Goal: Task Accomplishment & Management: Complete application form

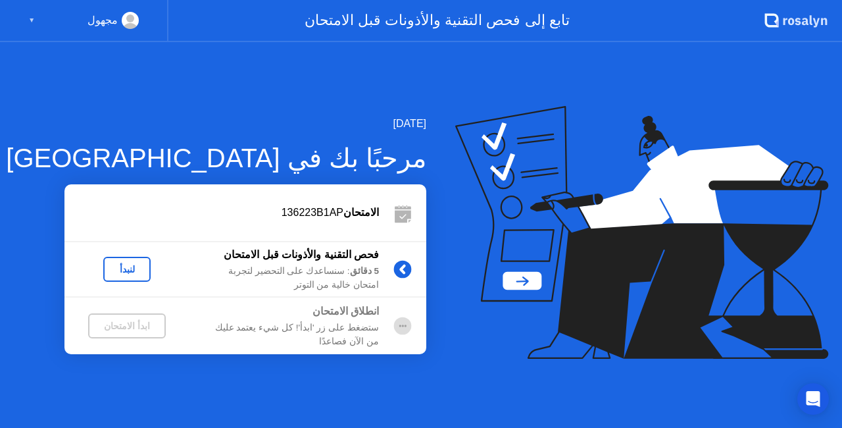
click at [142, 265] on div "لنبدأ" at bounding box center [127, 269] width 37 height 11
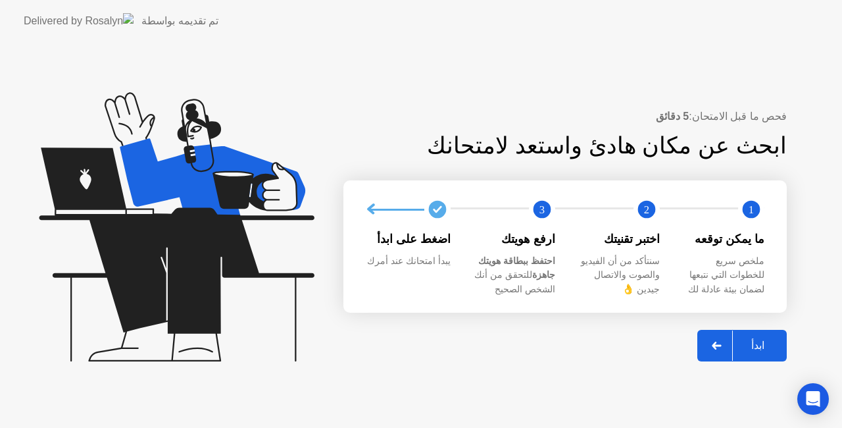
click at [759, 355] on button "ابدأ" at bounding box center [742, 346] width 89 height 32
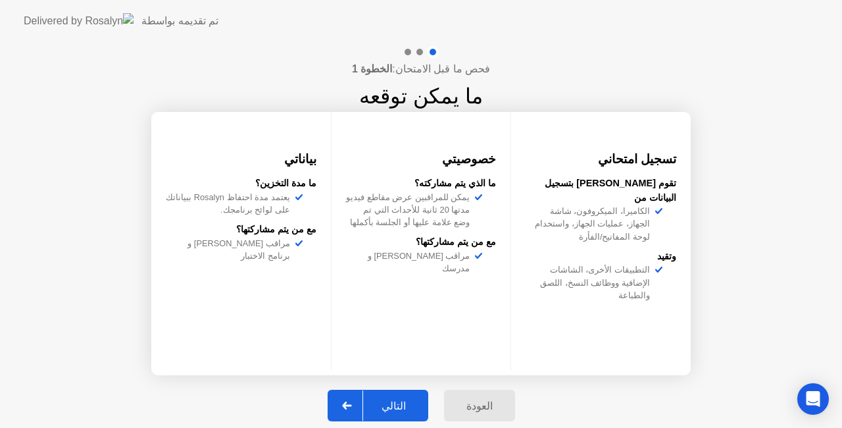
click at [403, 413] on button "التالي" at bounding box center [378, 406] width 101 height 32
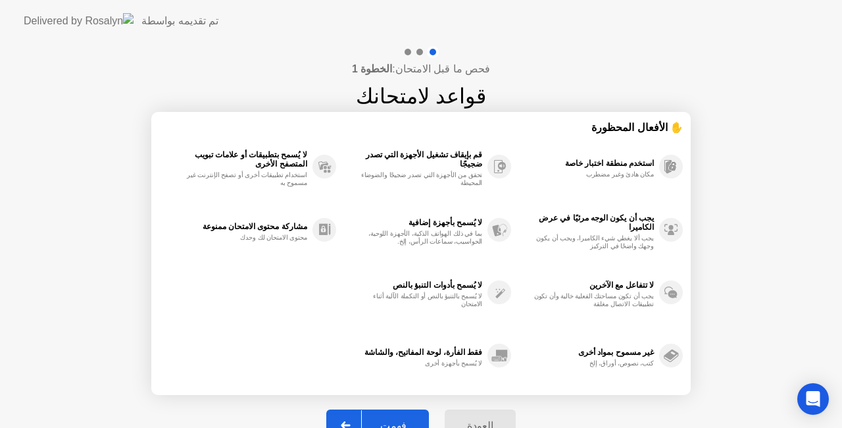
click at [397, 413] on button "فهمت" at bounding box center [377, 425] width 103 height 32
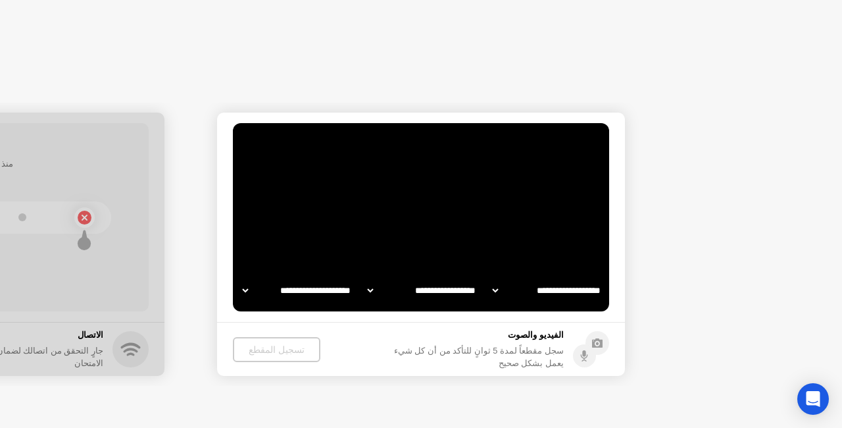
select select "**********"
select select "*******"
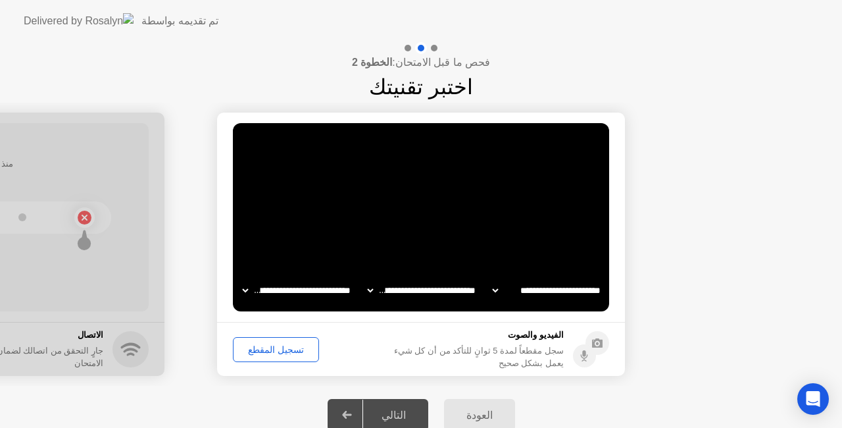
click at [247, 346] on div "تسجيل المقطع" at bounding box center [276, 349] width 77 height 11
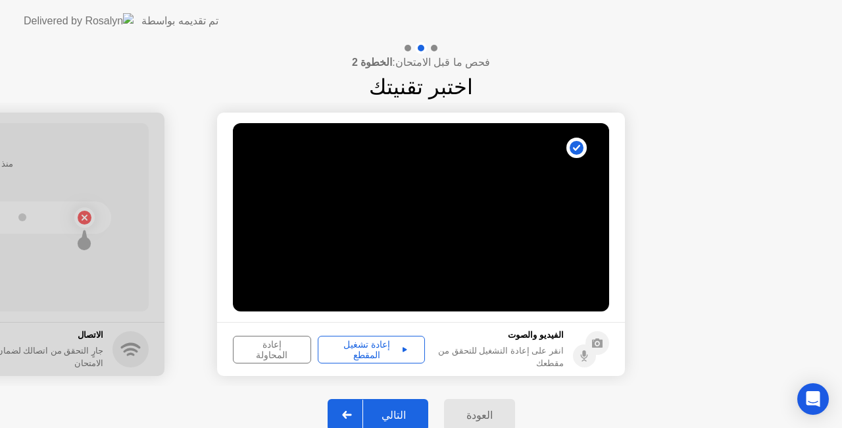
click at [403, 411] on div "التالي" at bounding box center [393, 415] width 61 height 13
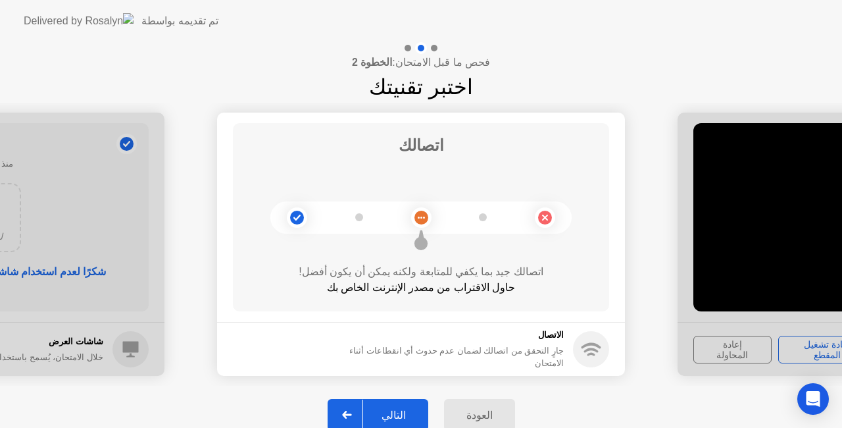
click at [403, 411] on div "التالي" at bounding box center [393, 415] width 61 height 13
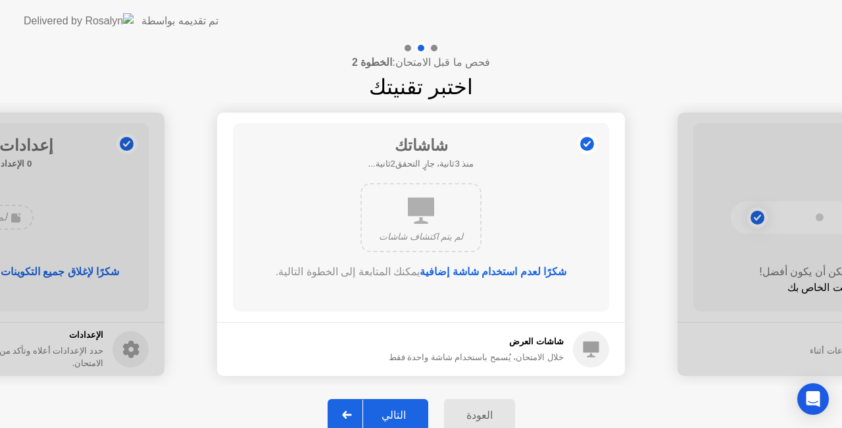
click at [403, 411] on div "التالي" at bounding box center [393, 415] width 61 height 13
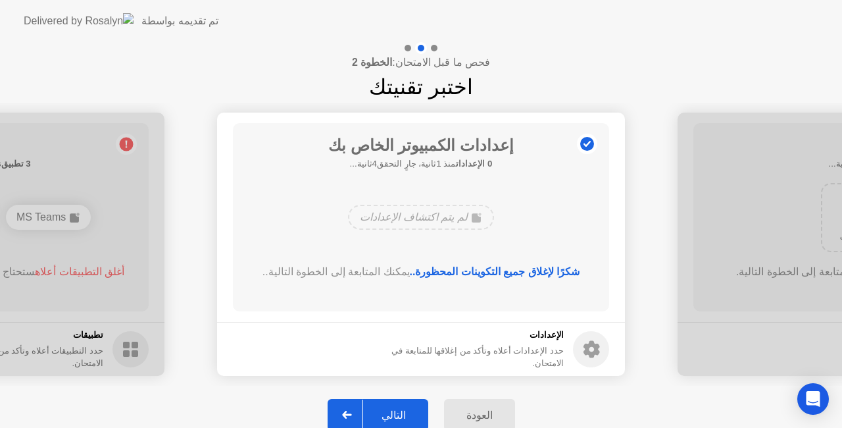
click at [403, 411] on div "التالي" at bounding box center [393, 415] width 61 height 13
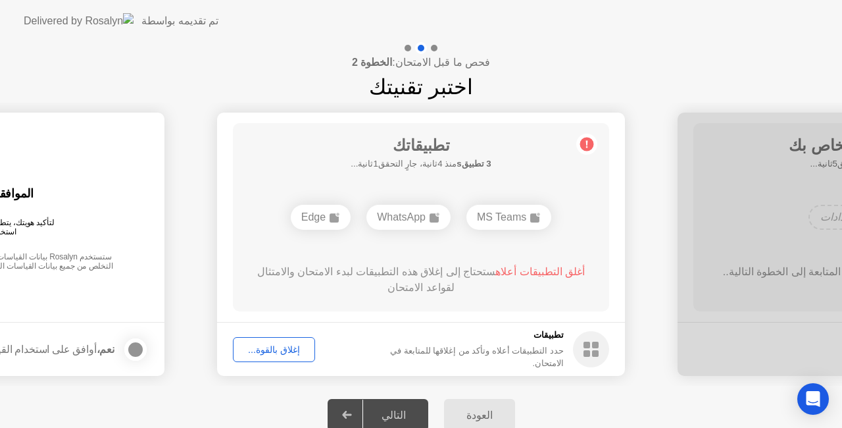
click at [274, 351] on div "إغلاق بالقوة..." at bounding box center [274, 349] width 73 height 11
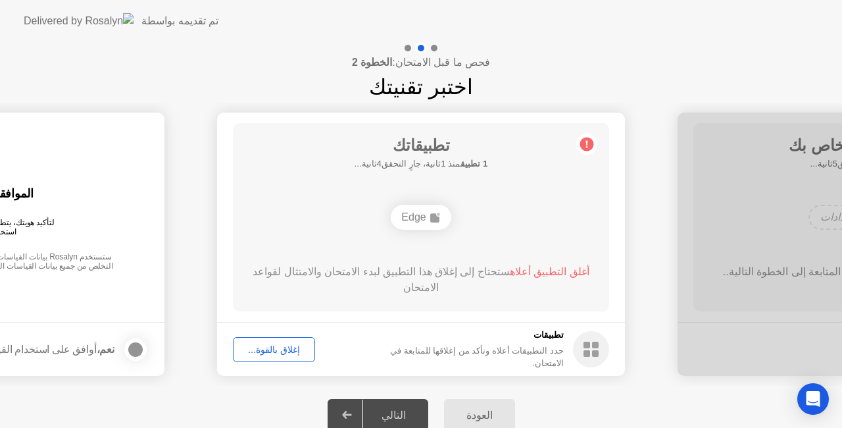
click at [267, 353] on div "إغلاق بالقوة..." at bounding box center [274, 349] width 73 height 11
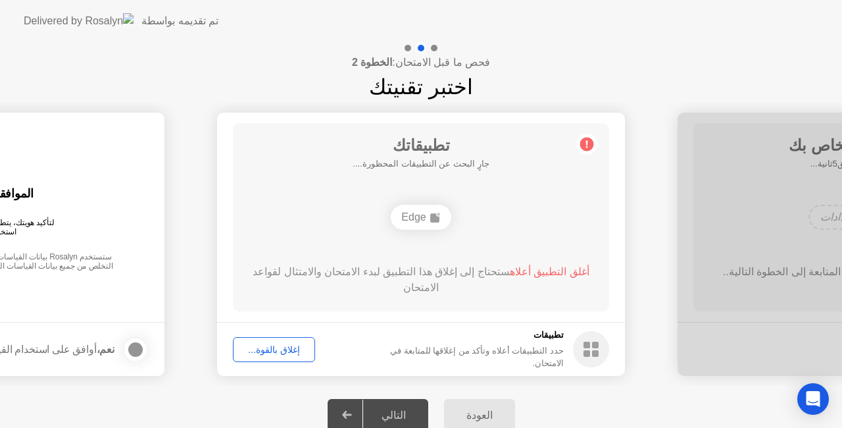
click at [429, 216] on div "Edge" at bounding box center [421, 217] width 60 height 25
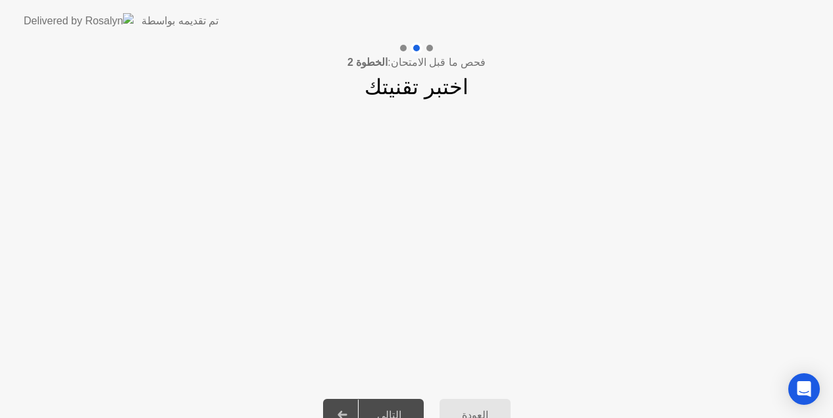
click at [811, 280] on app-slider "**********" at bounding box center [416, 244] width 833 height 283
click at [389, 409] on div "التالي" at bounding box center [389, 415] width 61 height 13
click at [803, 394] on icon "Open Intercom Messenger" at bounding box center [804, 388] width 17 height 17
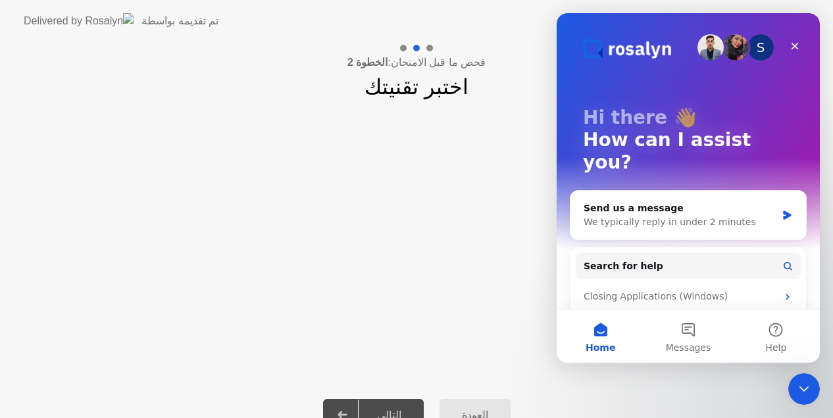
click at [519, 275] on app-slider "**********" at bounding box center [416, 244] width 833 height 283
click at [451, 257] on app-slider "**********" at bounding box center [416, 244] width 833 height 283
click at [816, 375] on div at bounding box center [804, 389] width 32 height 32
click at [803, 382] on icon "Close Intercom Messenger" at bounding box center [804, 389] width 16 height 16
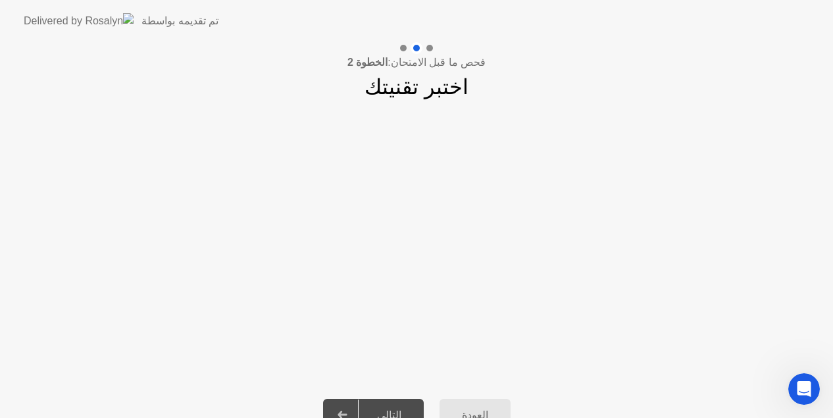
click at [394, 409] on div "التالي" at bounding box center [389, 415] width 61 height 13
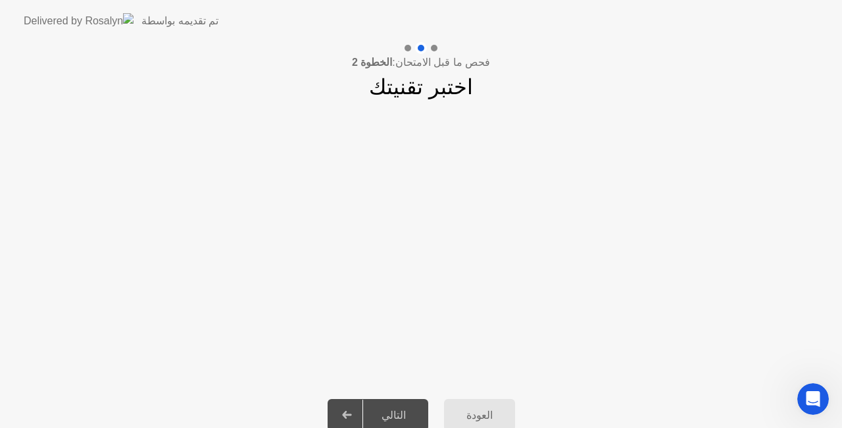
drag, startPoint x: 642, startPoint y: 68, endPoint x: 619, endPoint y: 91, distance: 33.0
click at [642, 68] on div "فحص ما قبل الامتحان: الخطوة 2 اختبر تقنيتك" at bounding box center [421, 72] width 842 height 61
click at [476, 406] on button "العودة" at bounding box center [479, 415] width 71 height 32
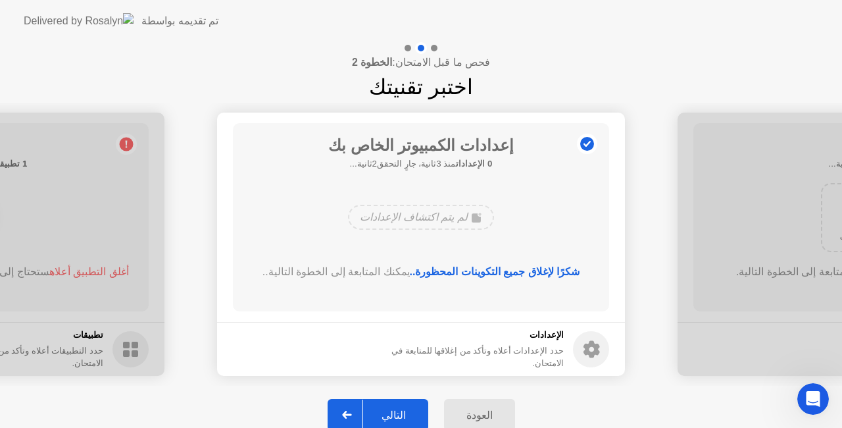
click at [407, 419] on div "التالي" at bounding box center [393, 415] width 61 height 13
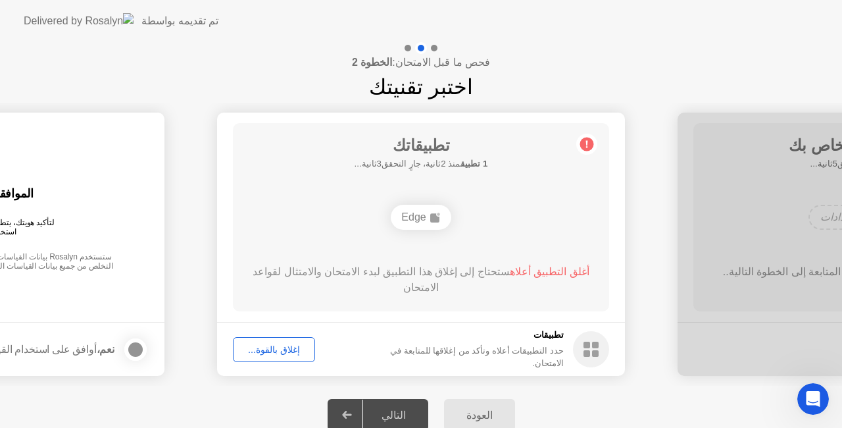
click at [429, 213] on div "Edge" at bounding box center [421, 217] width 60 height 25
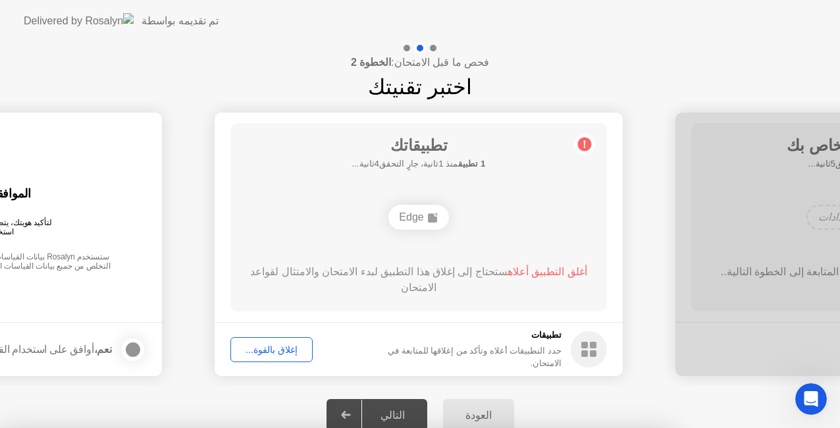
click at [531, 427] on div at bounding box center [420, 428] width 840 height 0
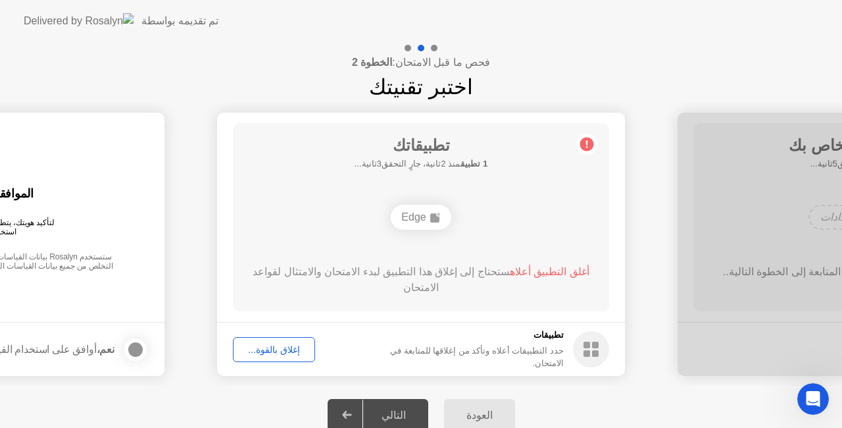
click at [428, 215] on div "Edge" at bounding box center [421, 217] width 60 height 25
click at [278, 348] on div "إغلاق بالقوة..." at bounding box center [274, 349] width 73 height 11
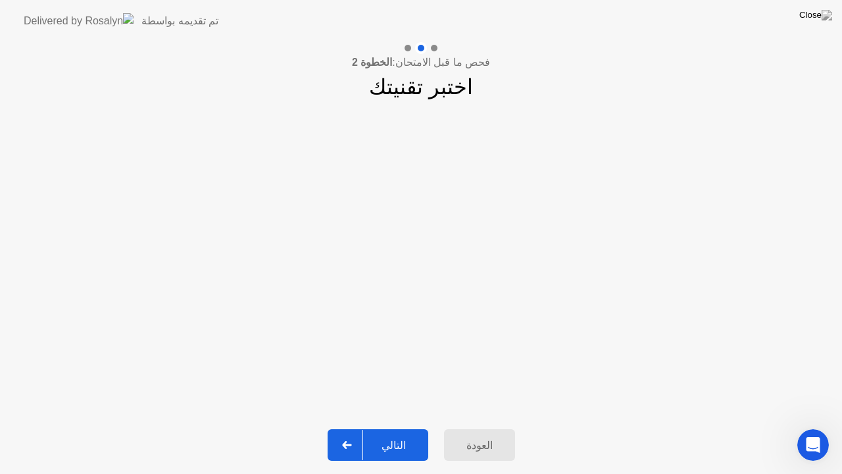
click at [399, 427] on div "التالي" at bounding box center [393, 445] width 61 height 13
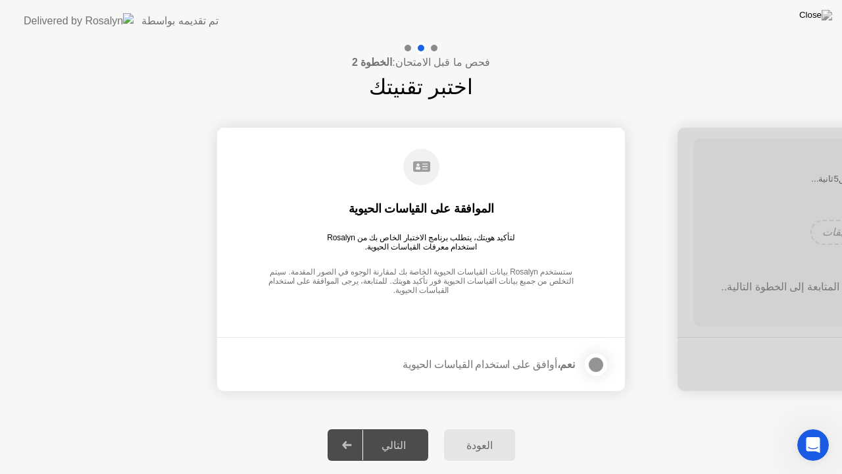
click at [592, 359] on div at bounding box center [596, 365] width 16 height 16
click at [386, 427] on button "التالي" at bounding box center [378, 445] width 101 height 32
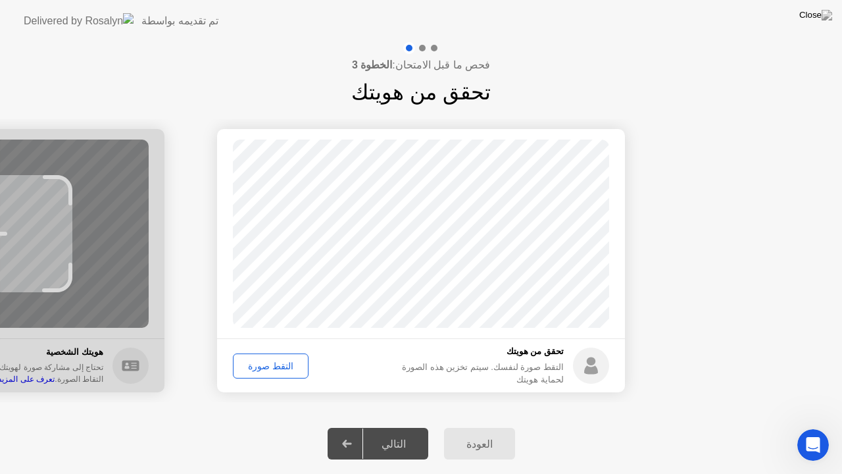
click at [258, 368] on div "التقط صورة" at bounding box center [271, 366] width 66 height 11
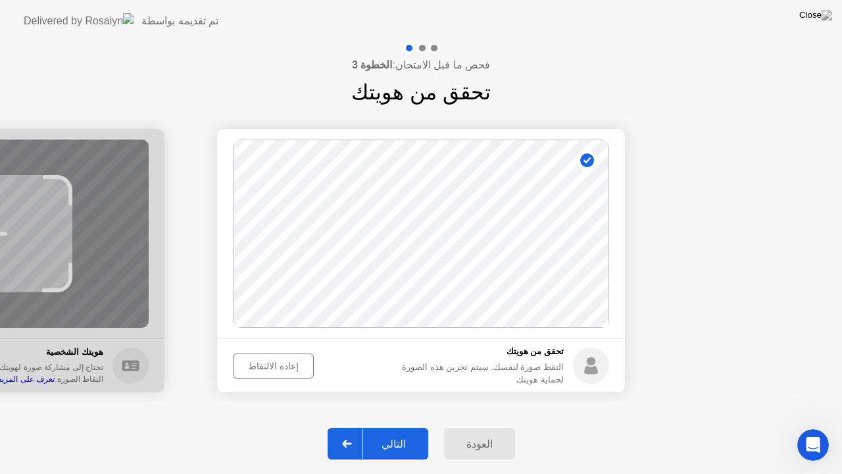
click at [589, 159] on icon at bounding box center [587, 160] width 7 height 6
click at [394, 427] on button "التالي" at bounding box center [378, 444] width 101 height 32
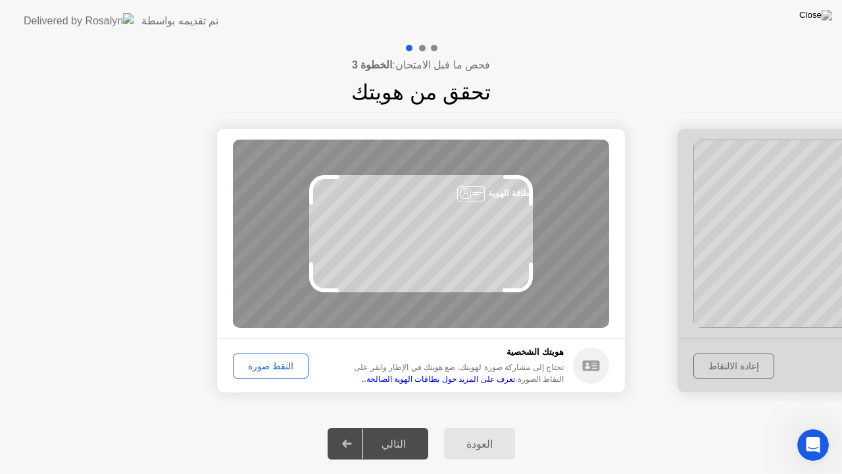
click at [272, 369] on div "التقط صورة" at bounding box center [271, 366] width 66 height 11
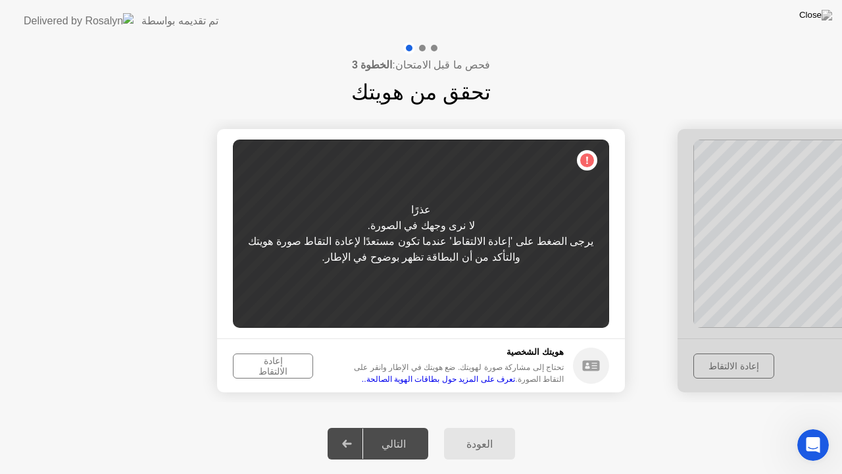
click at [272, 369] on div "إعادة الالتقاط" at bounding box center [273, 365] width 71 height 21
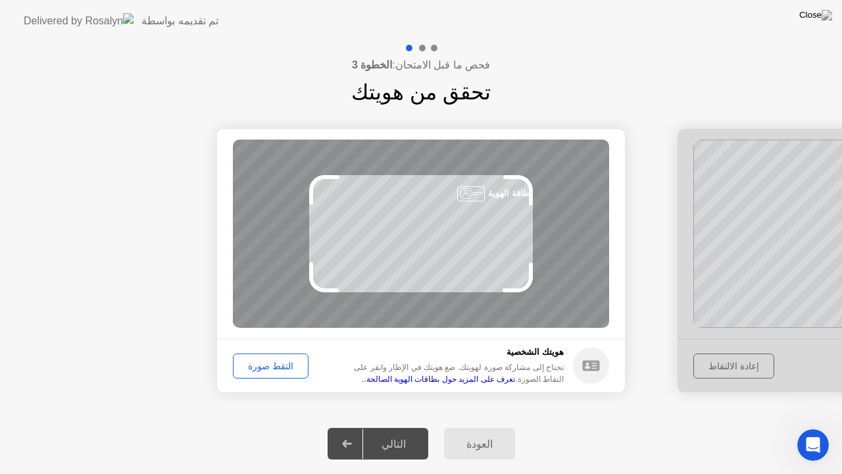
click at [271, 375] on button "التقط صورة" at bounding box center [271, 365] width 76 height 25
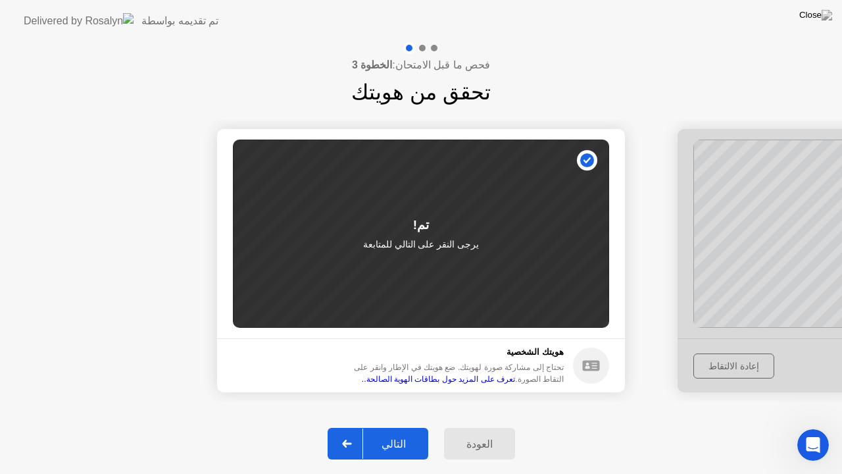
click at [390, 427] on div "التالي" at bounding box center [393, 444] width 61 height 13
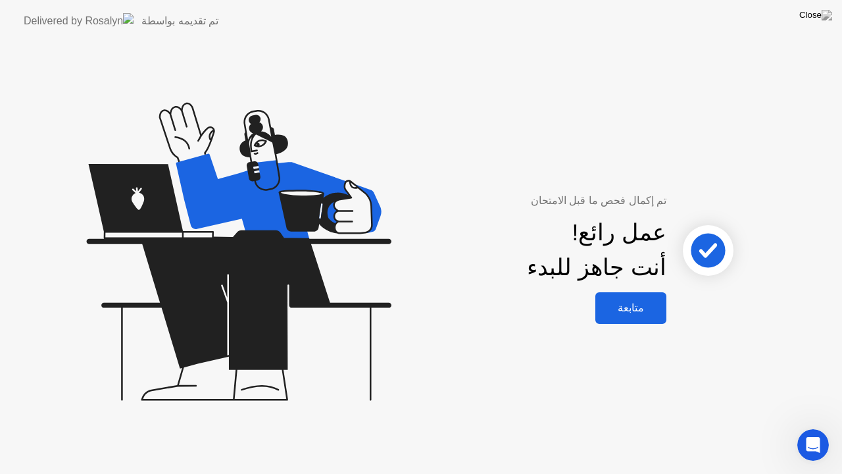
click at [642, 309] on div "متابعة" at bounding box center [630, 307] width 63 height 13
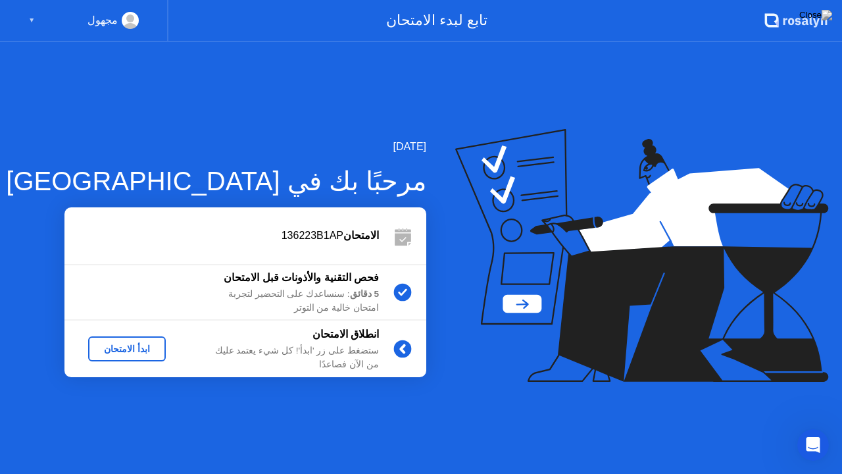
click at [141, 343] on div "ابدأ الامتحان" at bounding box center [126, 348] width 67 height 11
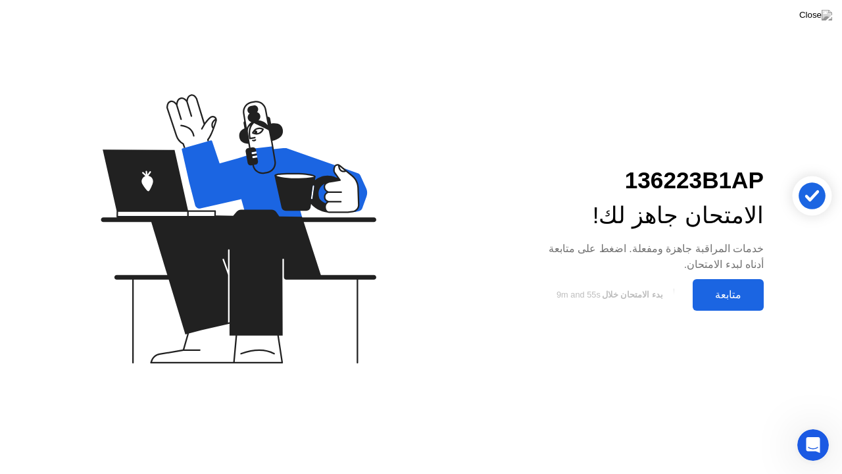
click at [746, 295] on div "متابعة" at bounding box center [728, 294] width 63 height 13
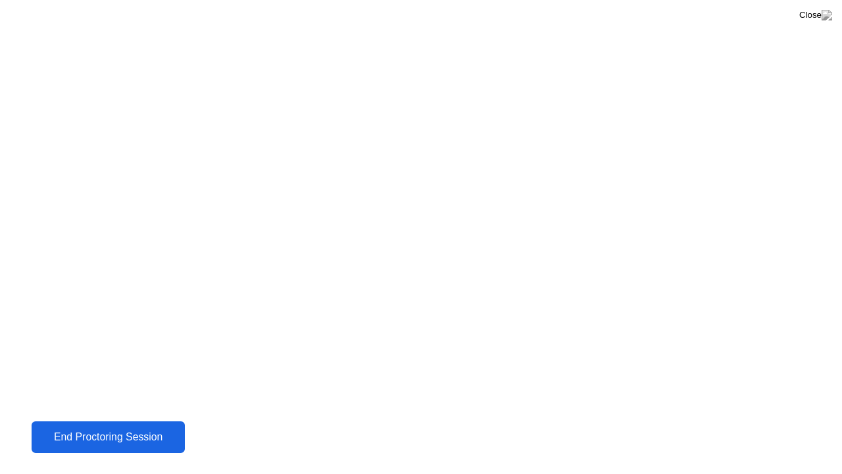
click at [183, 427] on button "End Proctoring Session" at bounding box center [109, 437] width 154 height 32
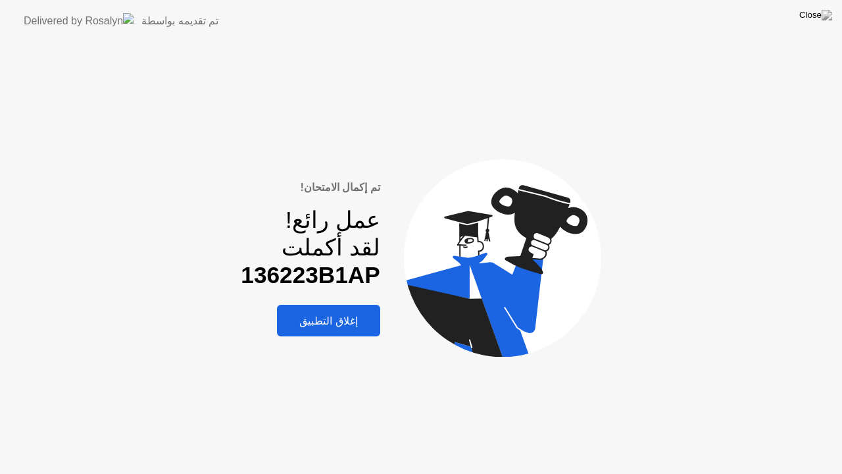
click at [357, 322] on div "إغلاق التطبيق" at bounding box center [328, 321] width 95 height 13
